Goal: Task Accomplishment & Management: Use online tool/utility

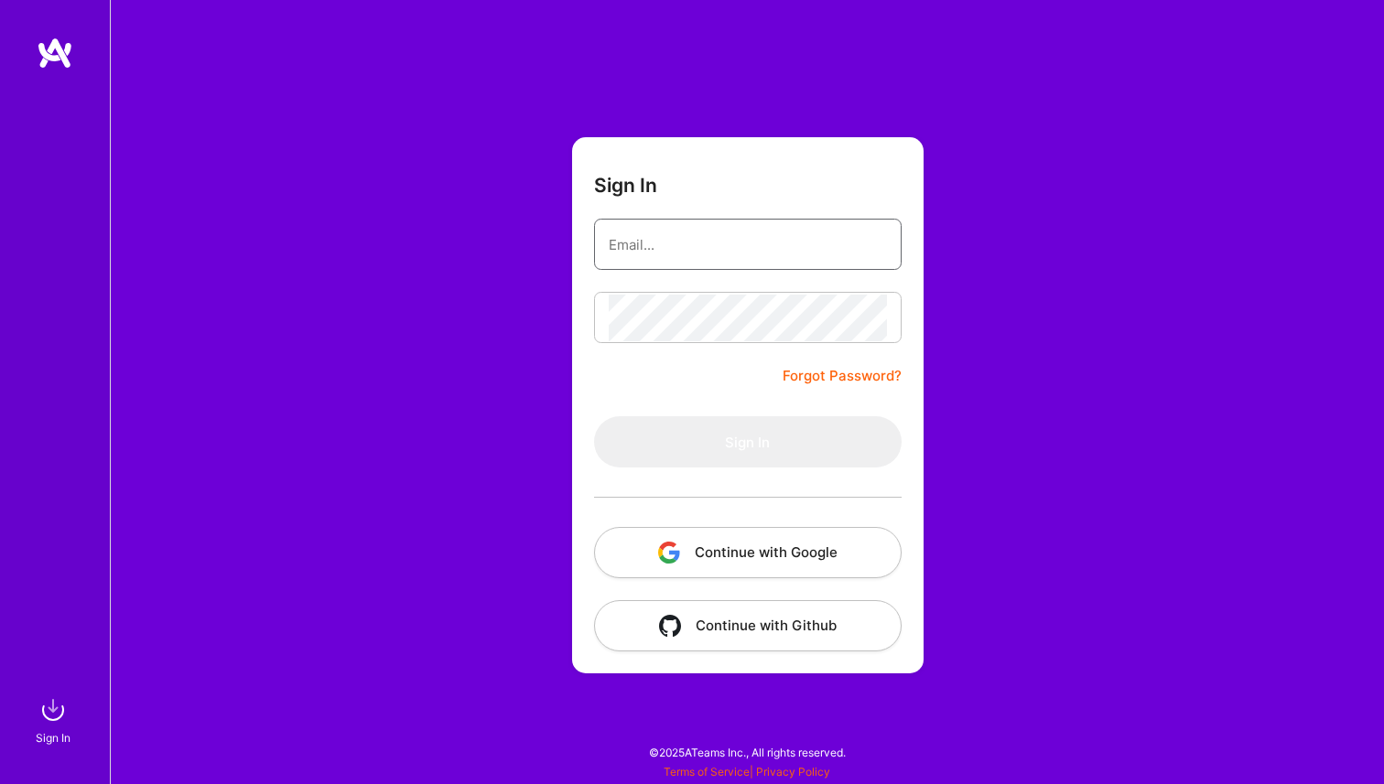
type input "[PERSON_NAME][EMAIL_ADDRESS][PERSON_NAME][DOMAIN_NAME]"
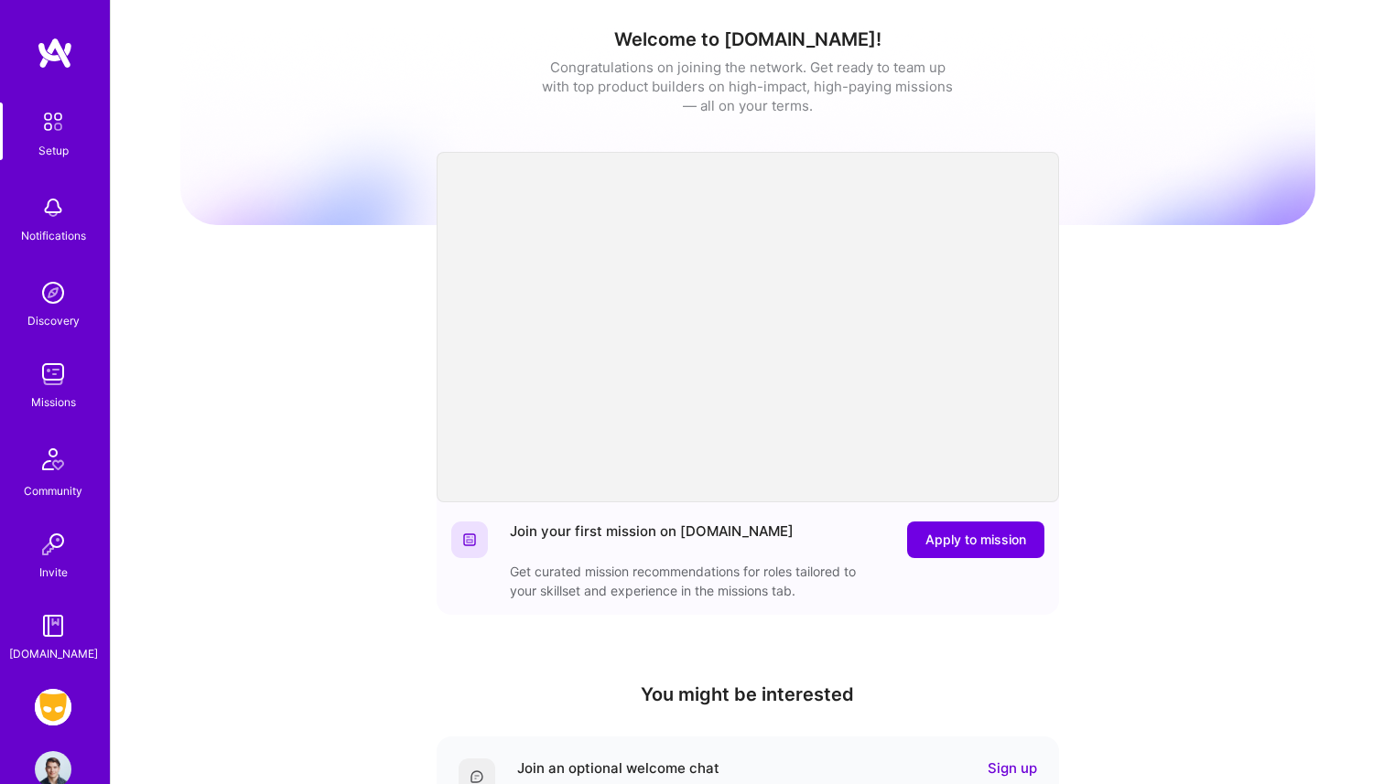
click at [41, 708] on img at bounding box center [53, 707] width 37 height 37
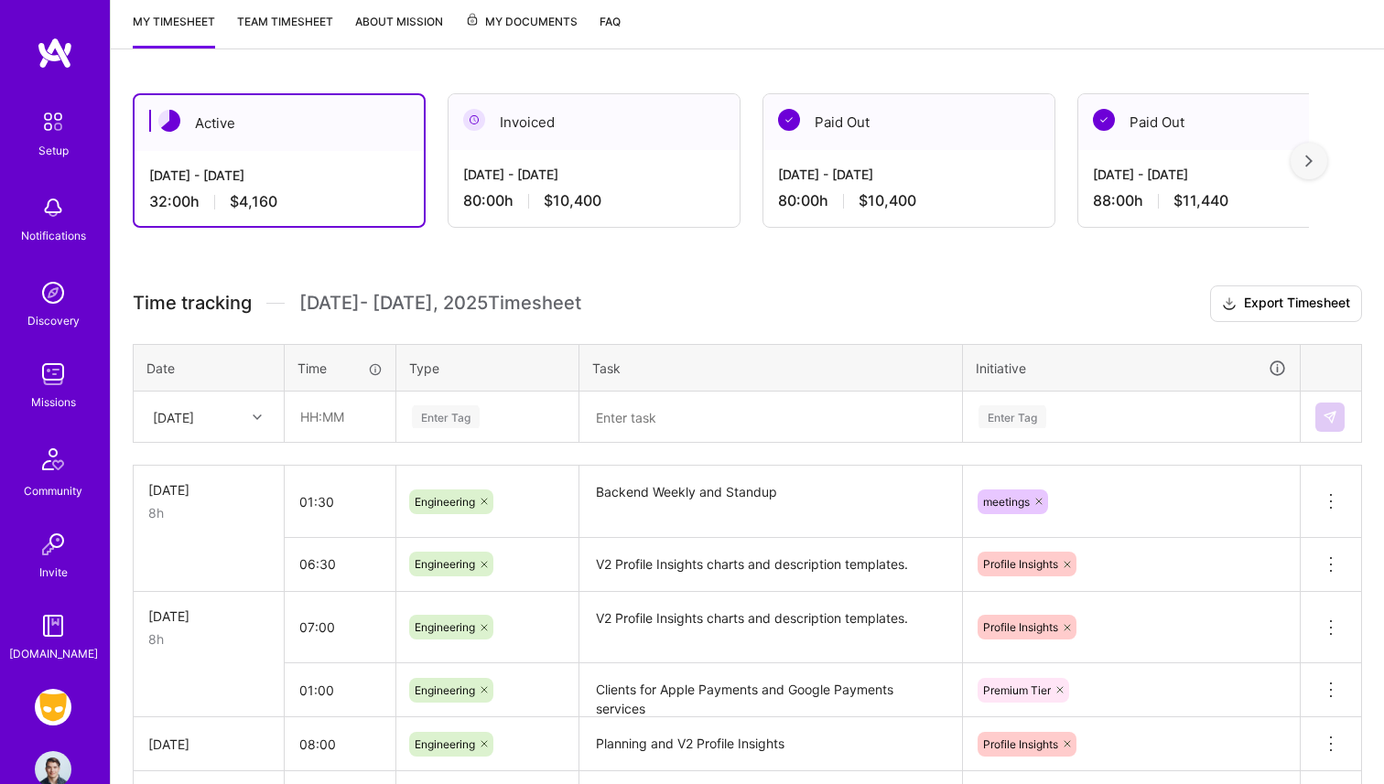
scroll to position [260, 0]
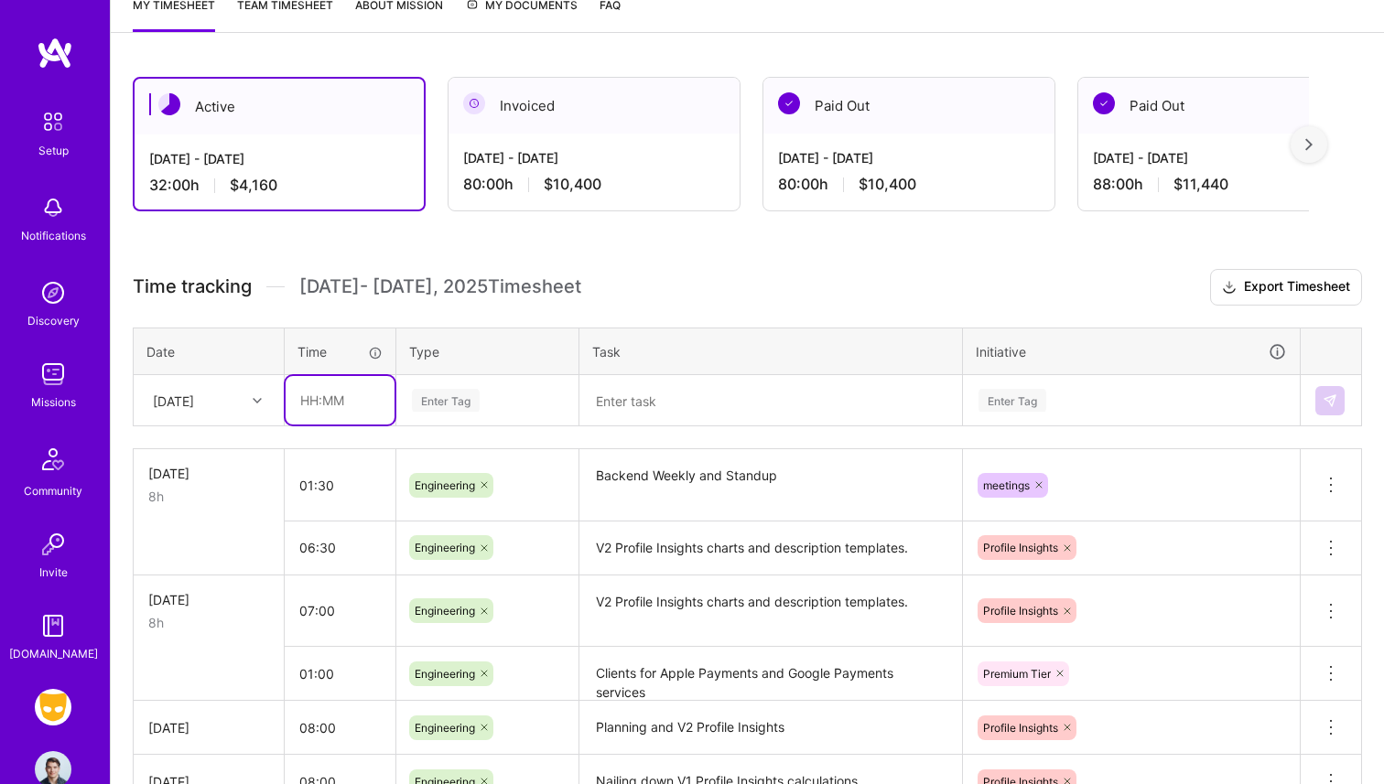
click at [326, 383] on input "text" at bounding box center [340, 400] width 109 height 49
type input "08:00"
click at [435, 407] on div "Enter Tag" at bounding box center [446, 400] width 68 height 28
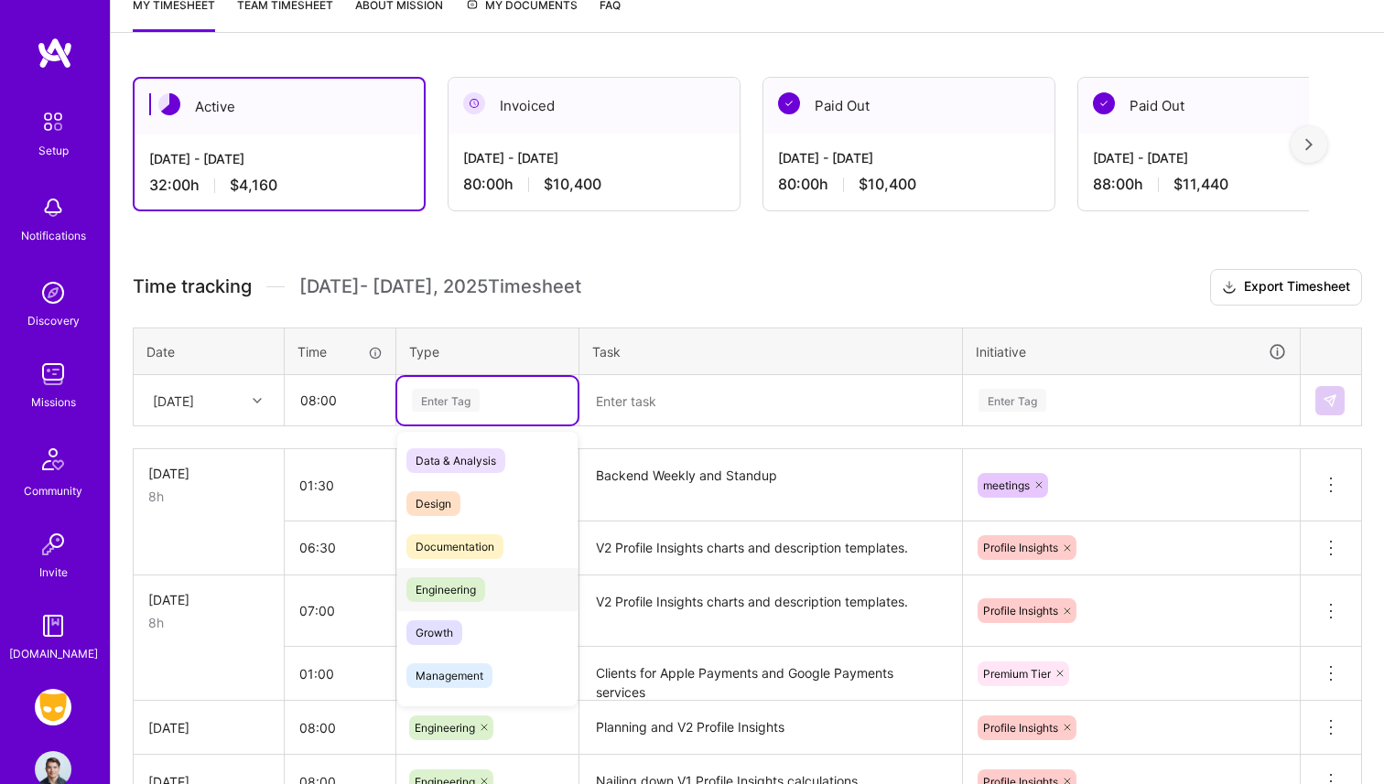
click at [452, 577] on span "Engineering" at bounding box center [445, 589] width 79 height 25
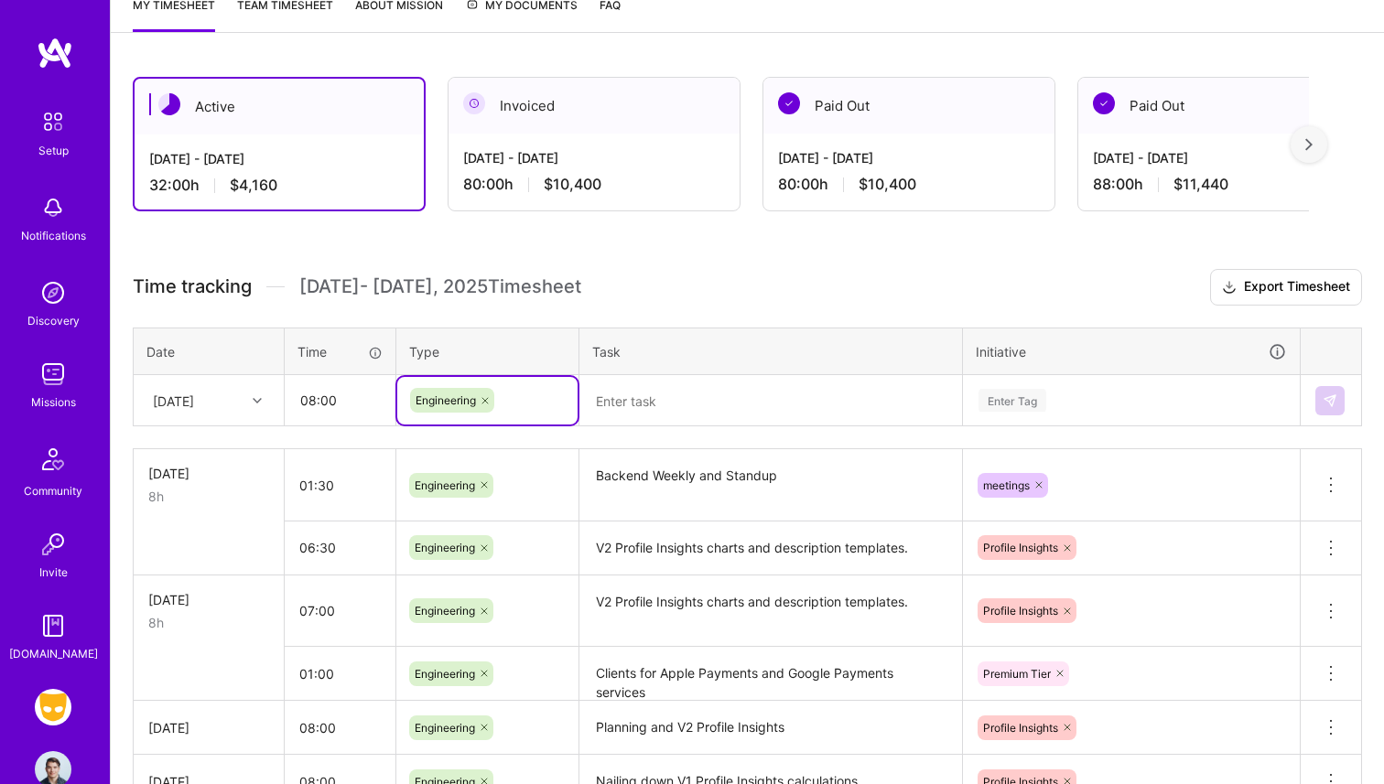
click at [631, 415] on textarea at bounding box center [770, 401] width 379 height 48
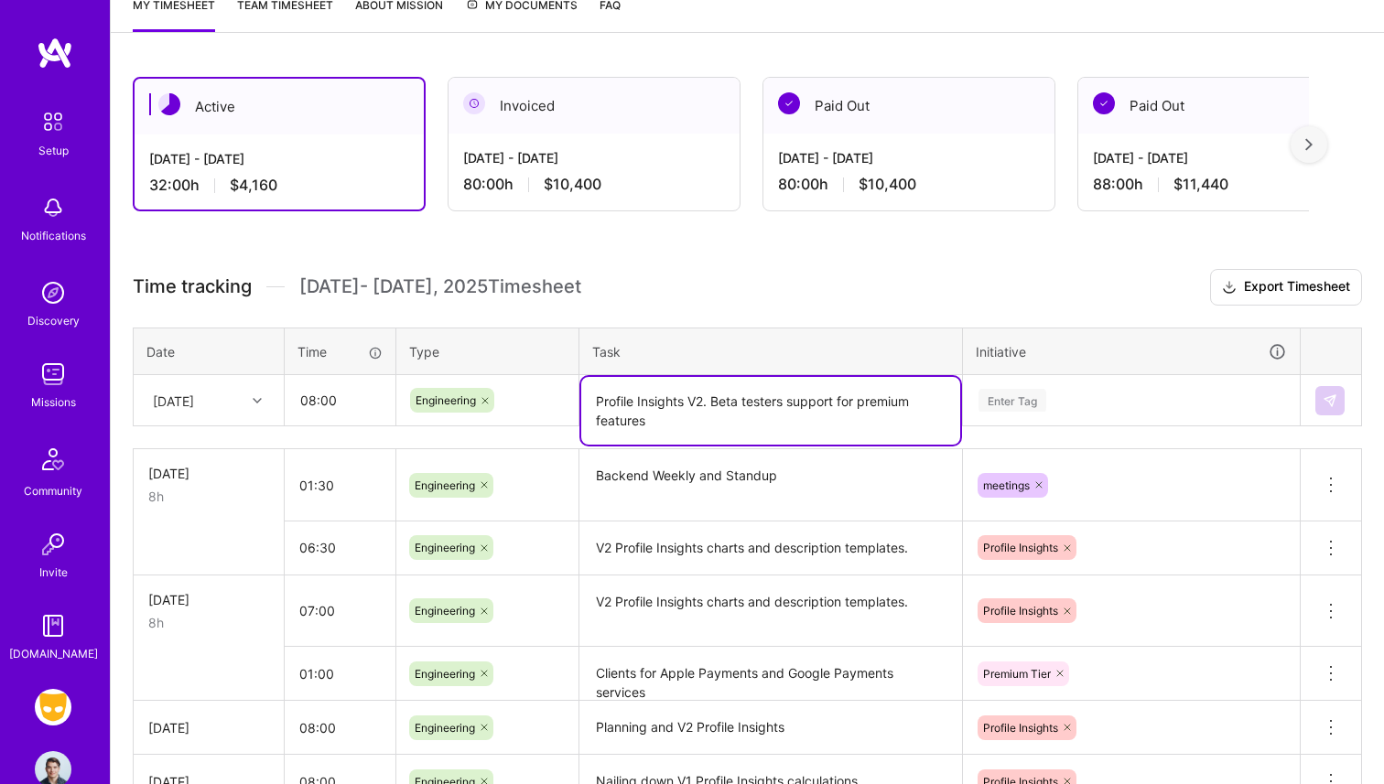
type textarea "Profile Insights V2. Beta testers support for premium features"
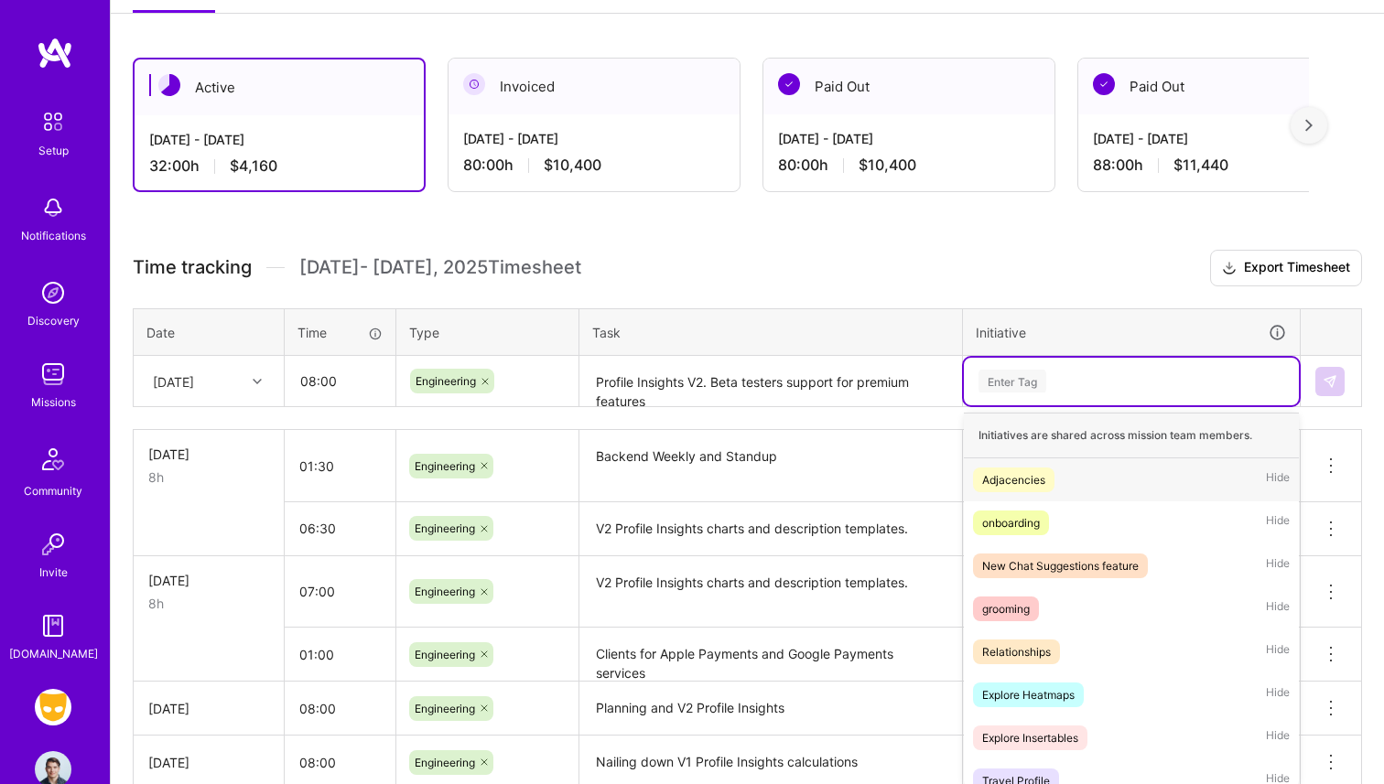
click at [1027, 394] on div "Enter Tag" at bounding box center [1131, 382] width 335 height 48
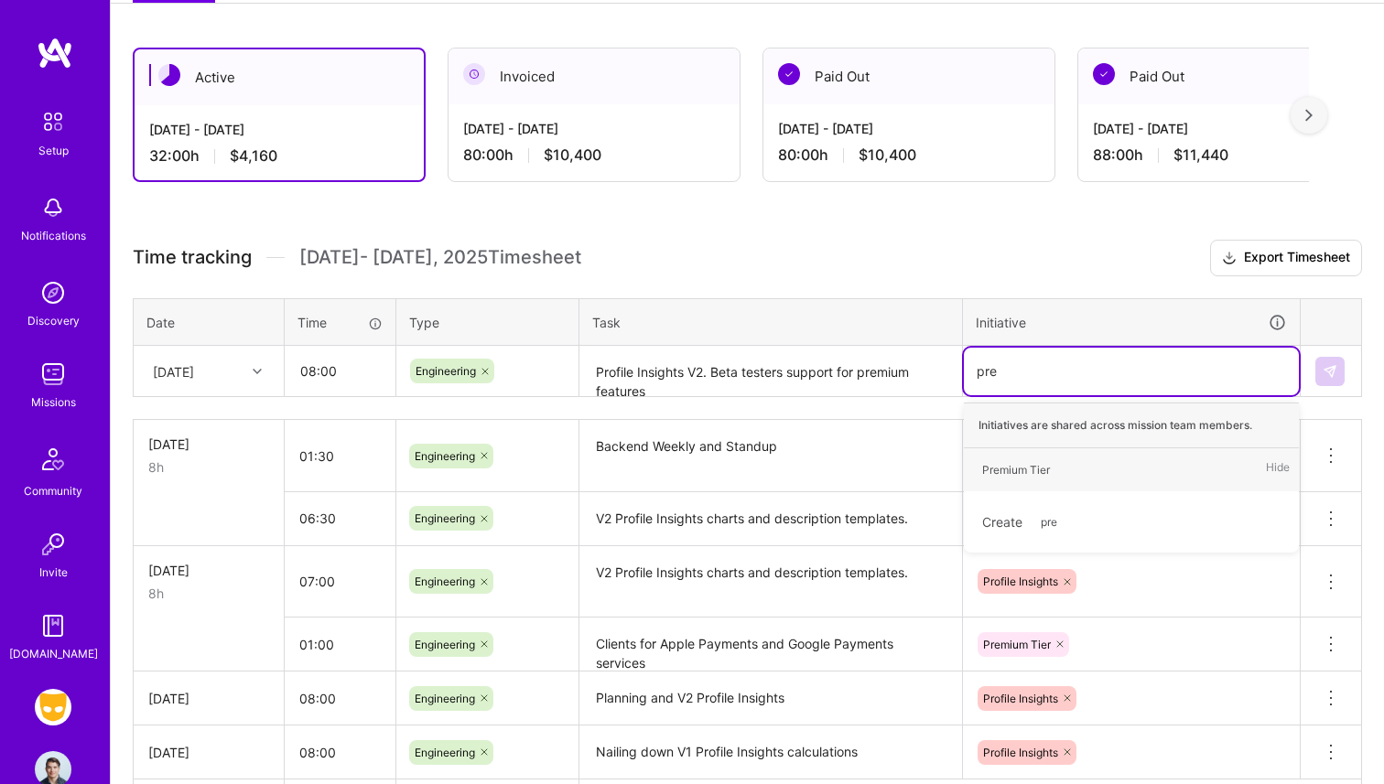
type input "prem"
click at [1029, 458] on span "Premium Tier" at bounding box center [1016, 470] width 86 height 25
type input "profile"
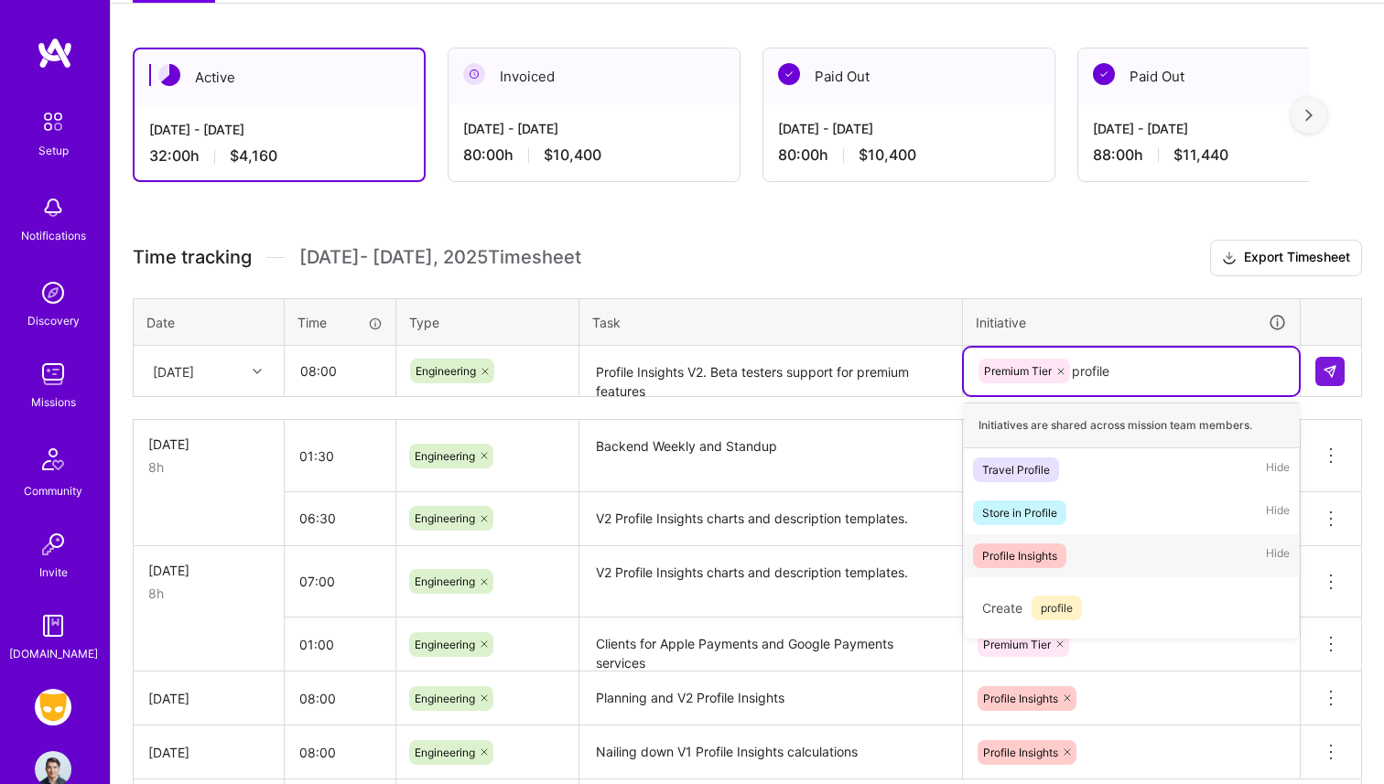
click at [1035, 552] on div "Profile Insights" at bounding box center [1019, 555] width 75 height 19
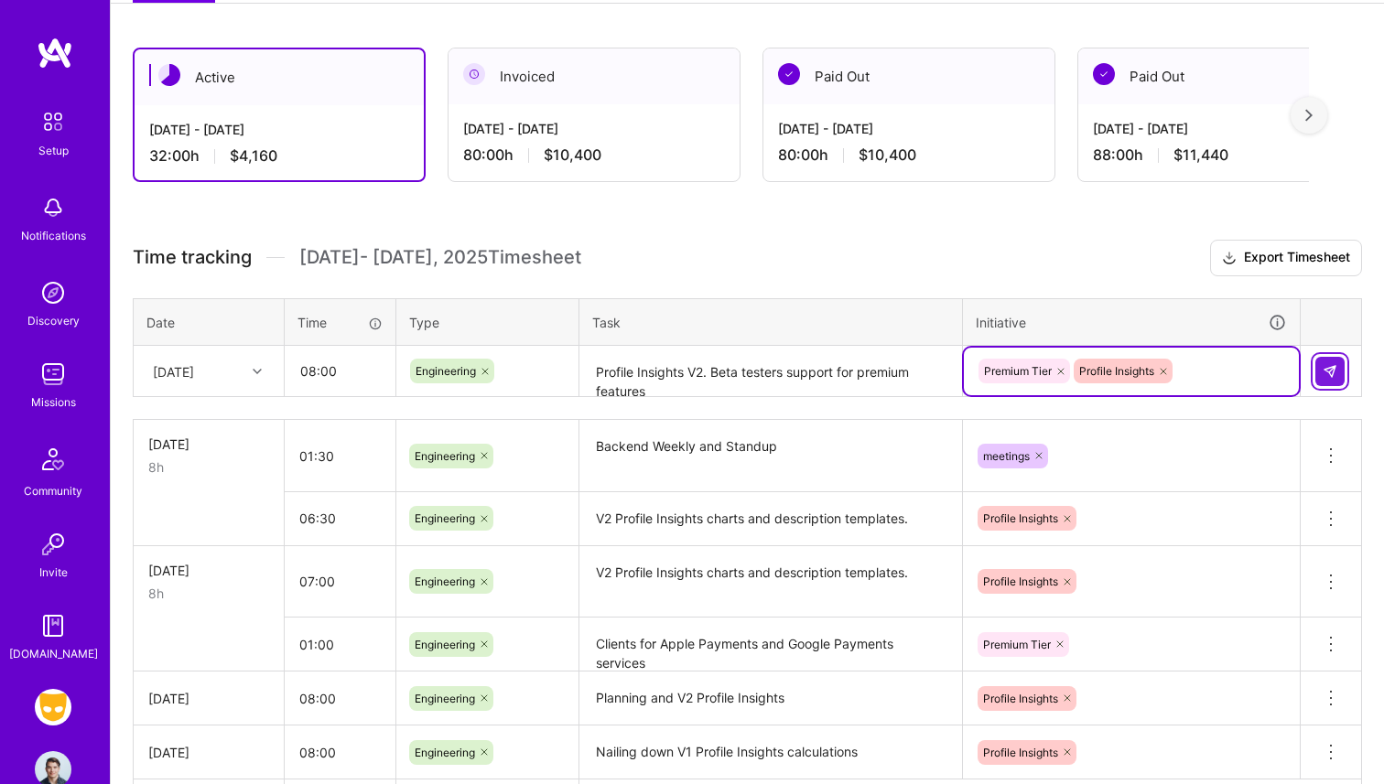
click at [1340, 377] on button at bounding box center [1329, 371] width 29 height 29
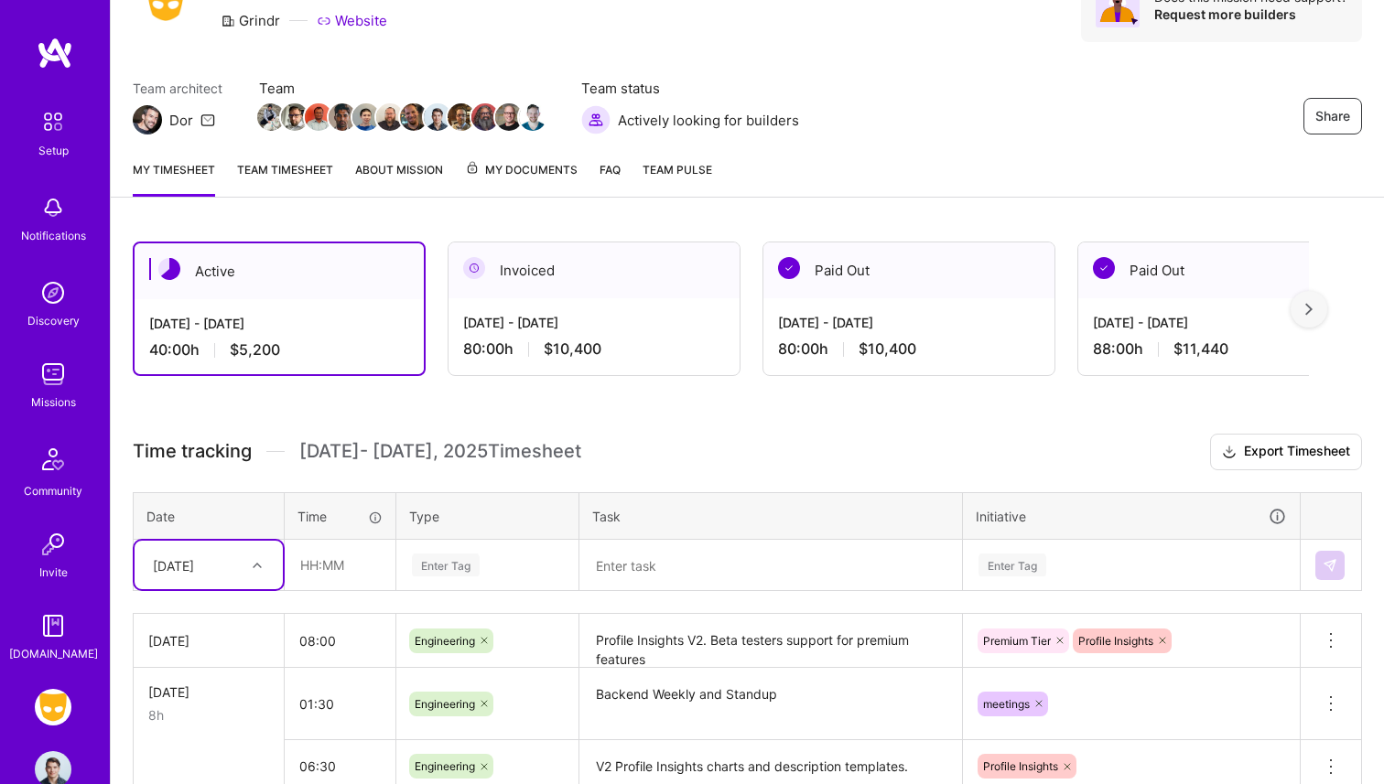
scroll to position [0, 0]
